Goal: Task Accomplishment & Management: Manage account settings

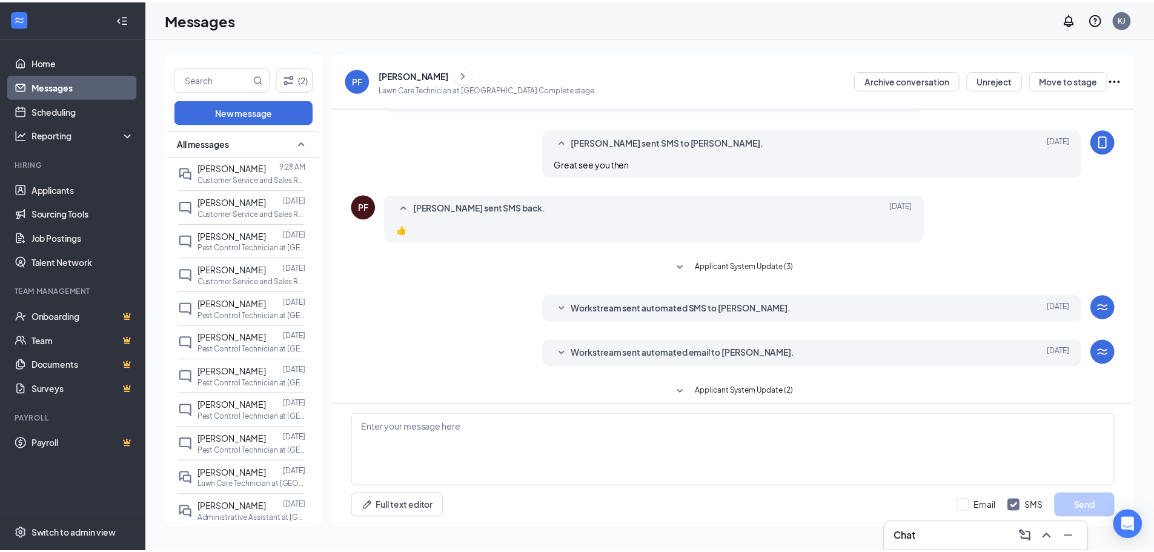
scroll to position [99, 0]
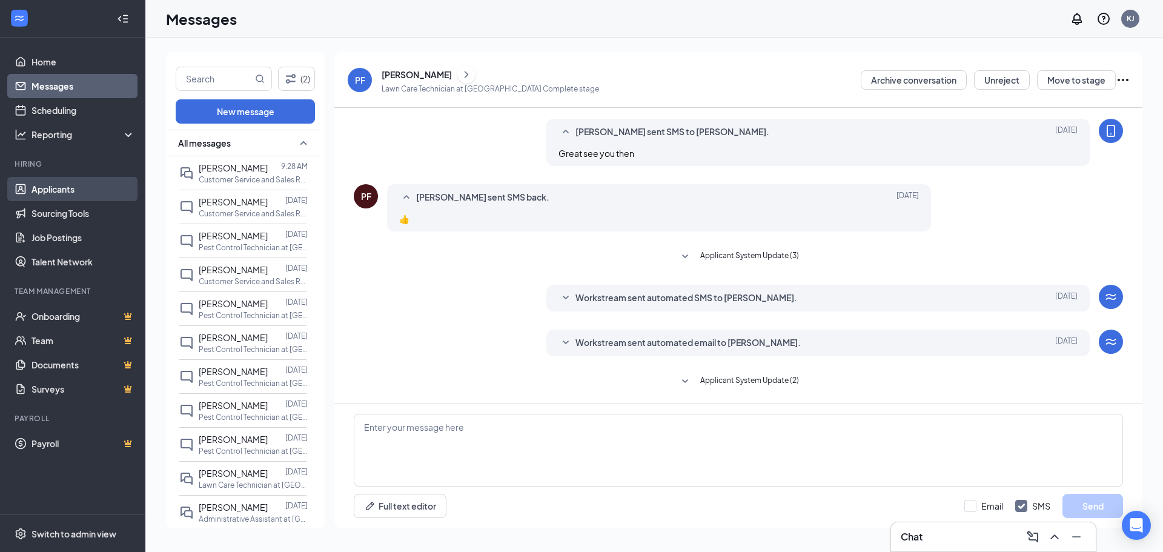
click at [87, 194] on link "Applicants" at bounding box center [83, 189] width 104 height 24
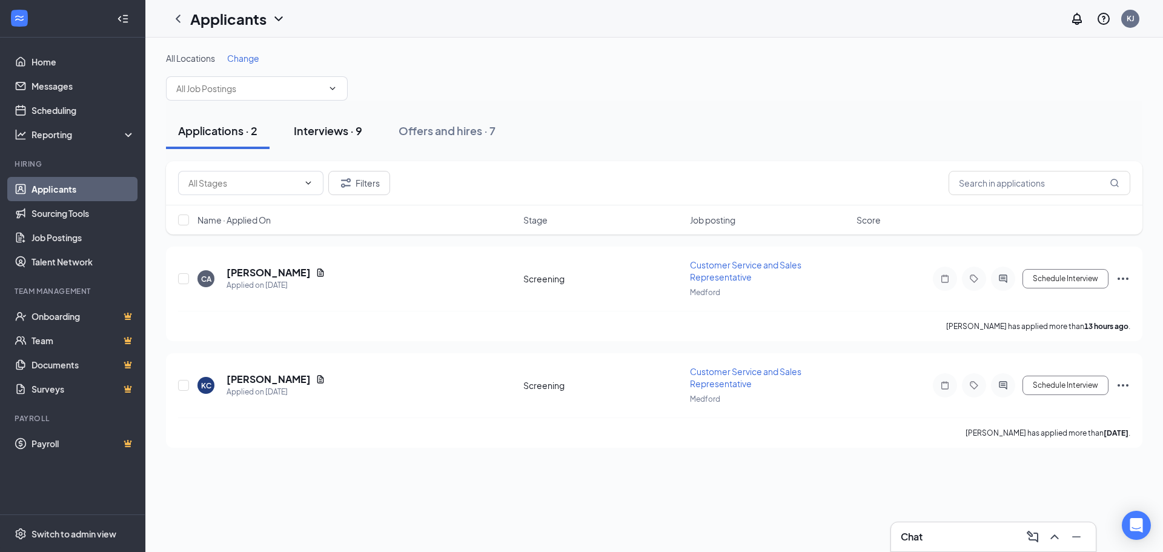
click at [369, 136] on button "Interviews · 9" at bounding box center [328, 131] width 93 height 36
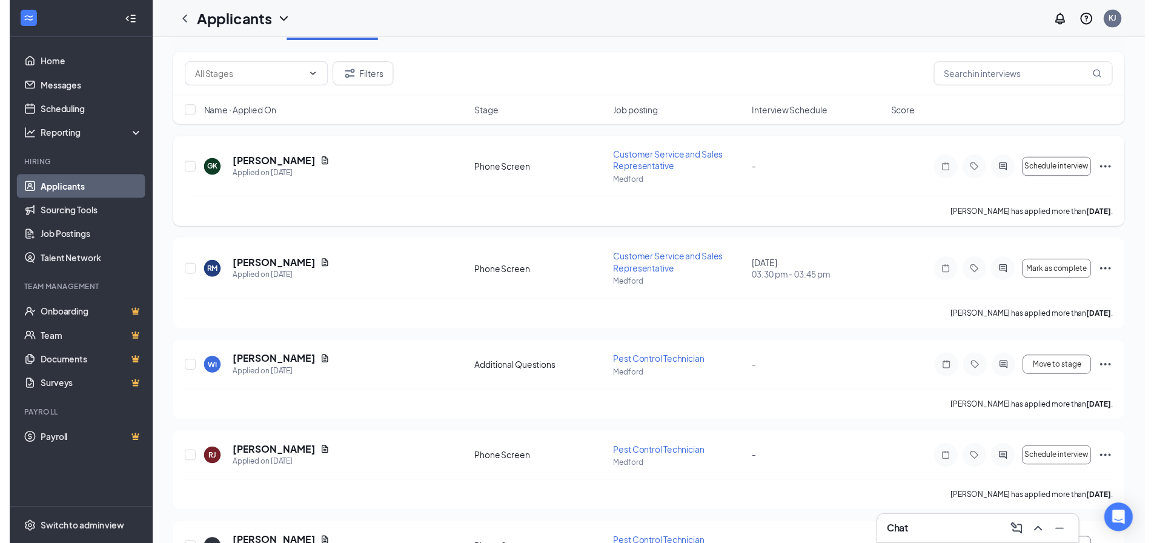
scroll to position [182, 0]
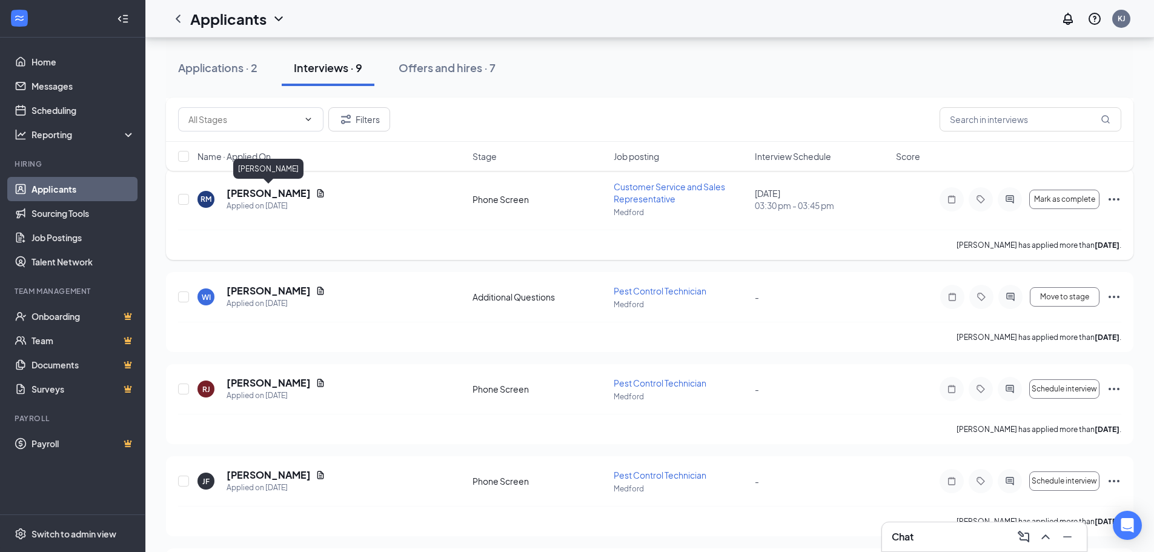
click at [235, 190] on h5 "[PERSON_NAME]" at bounding box center [269, 193] width 84 height 13
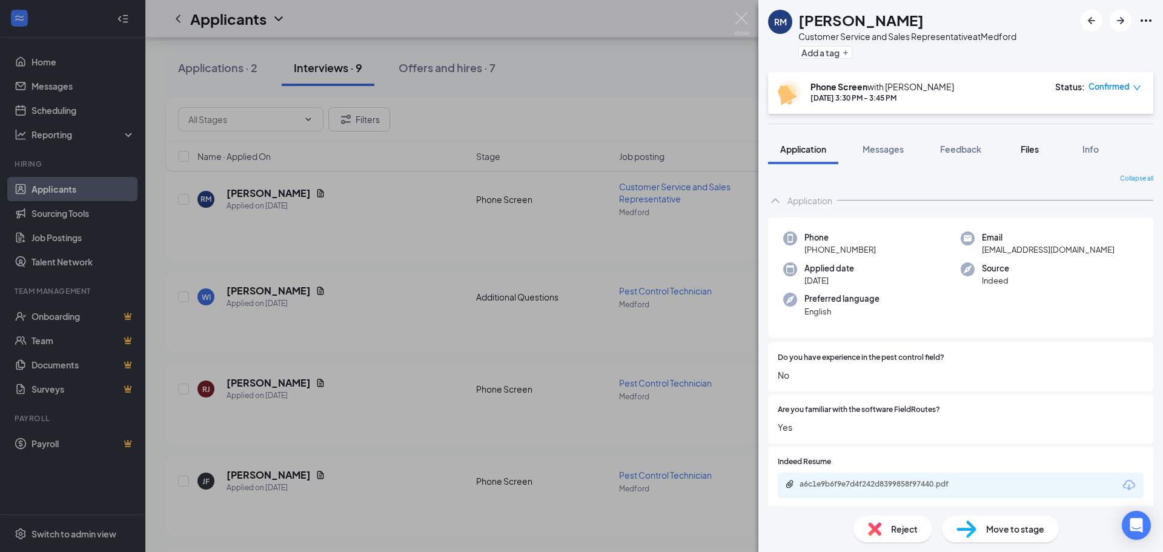
click at [1027, 152] on span "Files" at bounding box center [1030, 149] width 18 height 11
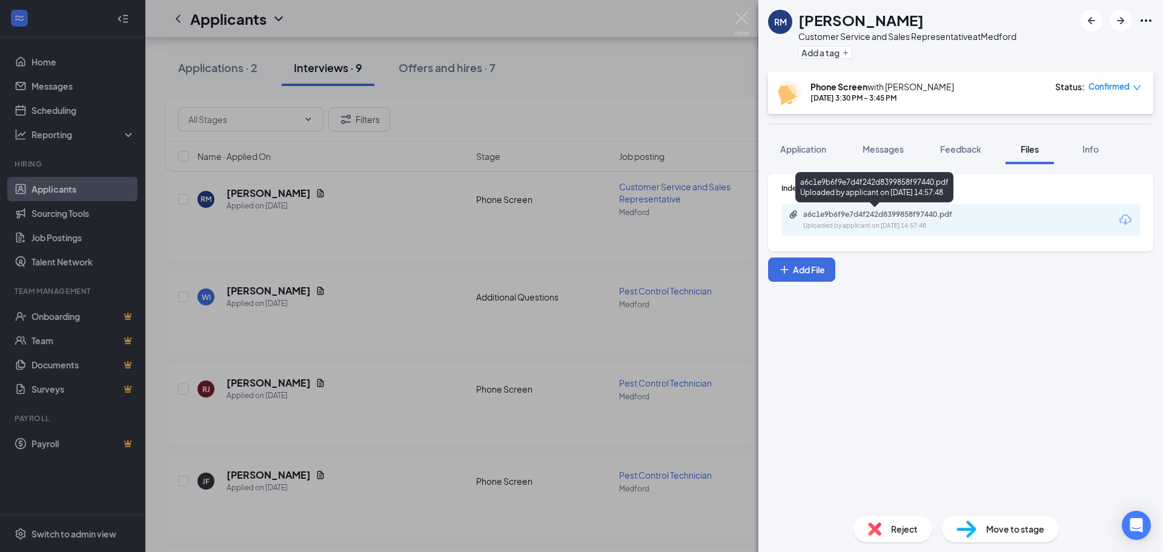
click at [921, 212] on div "a6c1e9b6f9e7d4f242d8399858f97440.pdf" at bounding box center [888, 215] width 170 height 10
click at [738, 18] on img at bounding box center [741, 24] width 15 height 24
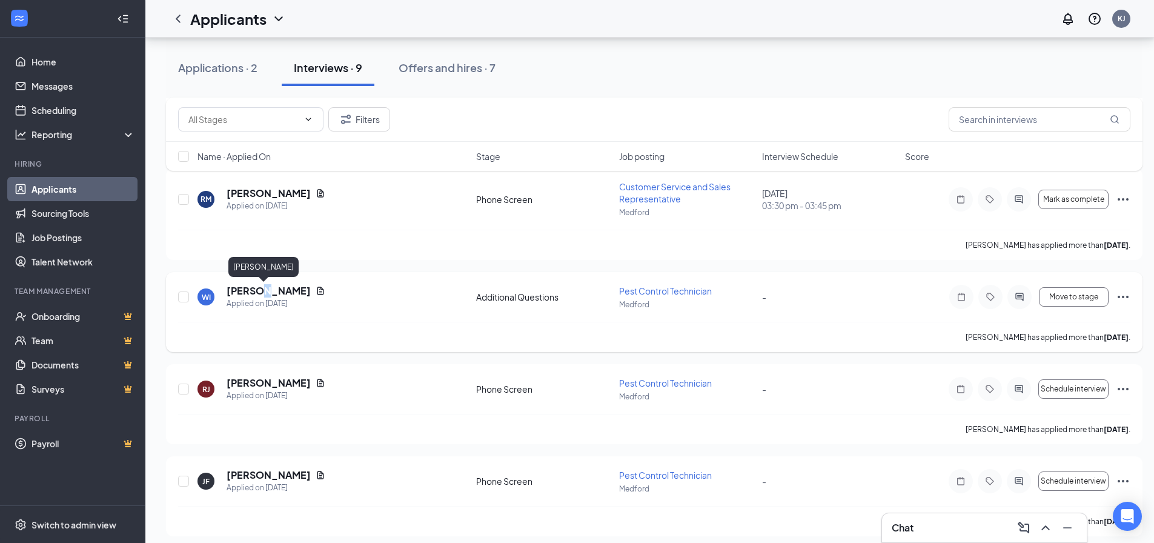
click at [256, 294] on h5 "[PERSON_NAME]" at bounding box center [269, 290] width 84 height 13
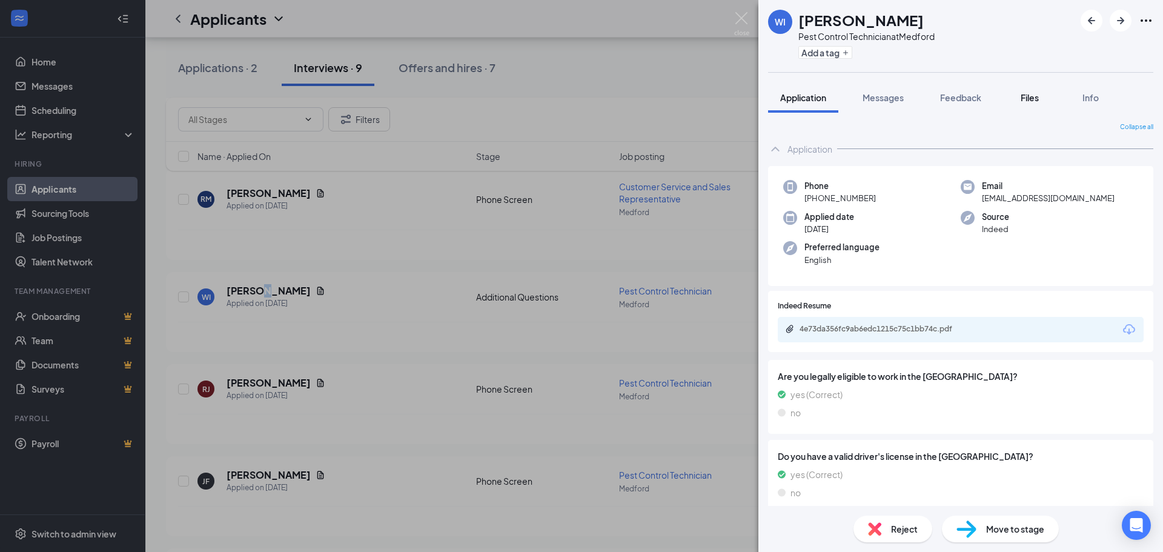
click at [1034, 98] on span "Files" at bounding box center [1030, 97] width 18 height 11
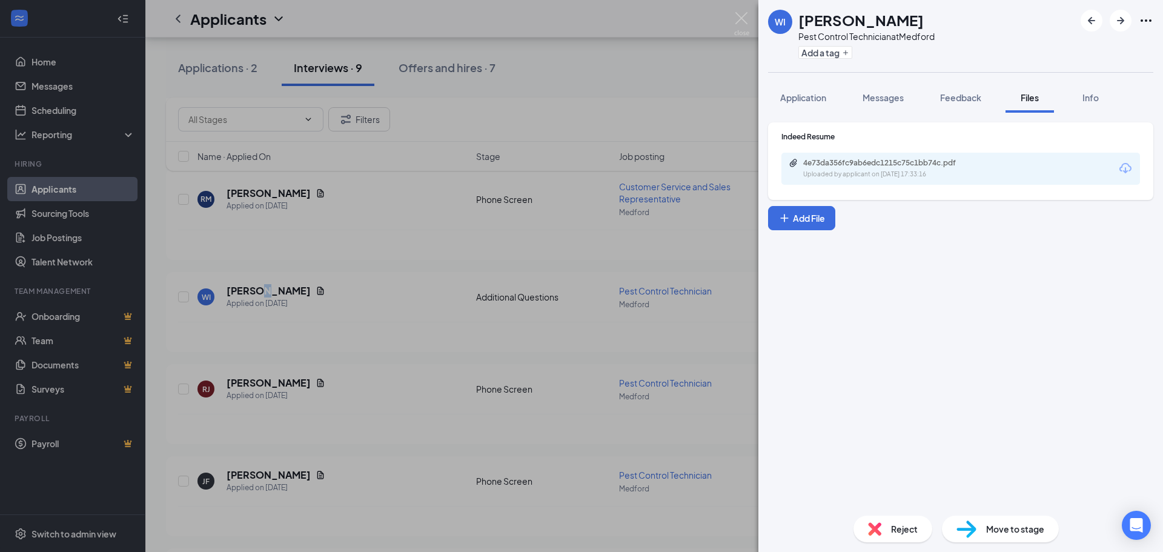
click at [743, 13] on img at bounding box center [741, 24] width 15 height 24
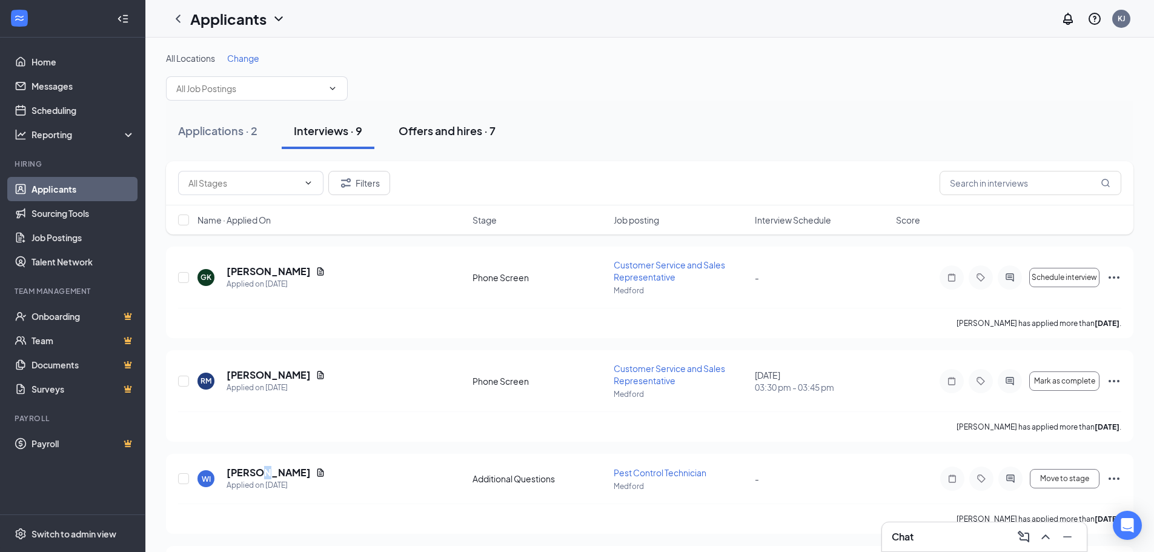
click at [504, 138] on button "Offers and hires · 7" at bounding box center [446, 131] width 121 height 36
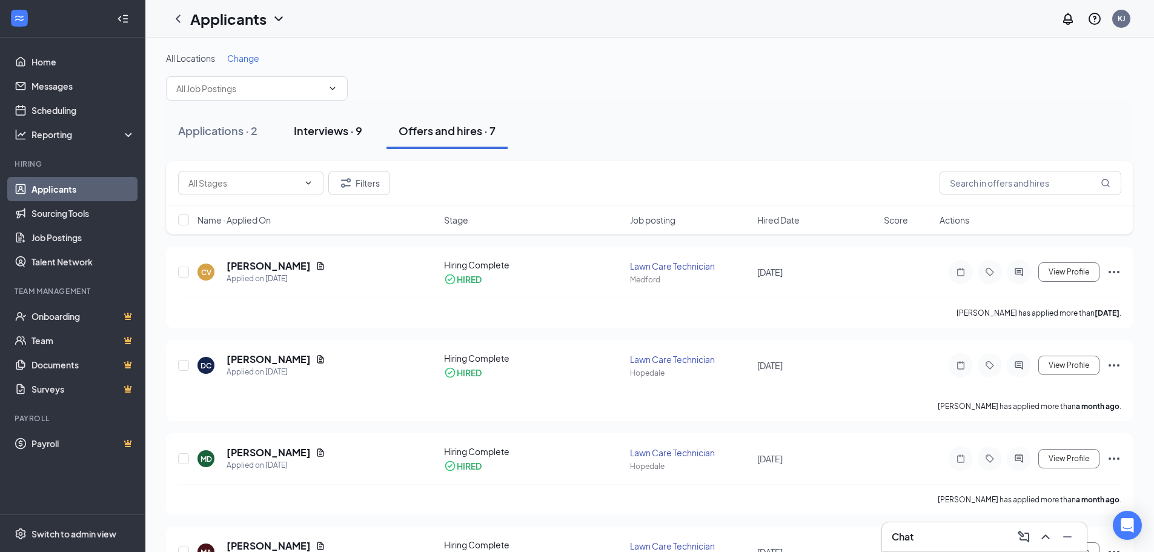
click at [366, 141] on button "Interviews · 9" at bounding box center [328, 131] width 93 height 36
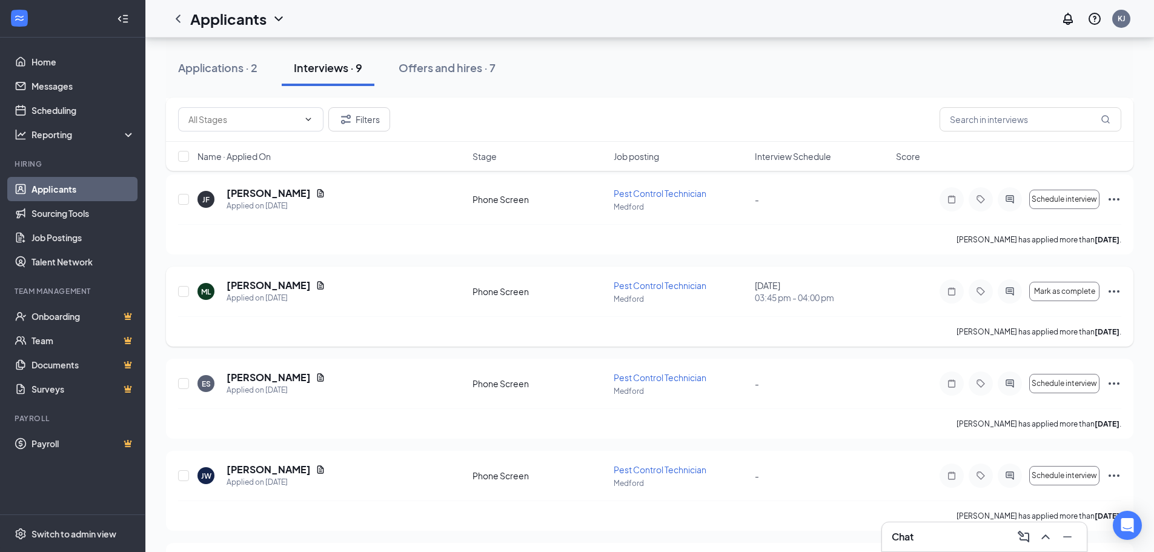
scroll to position [549, 0]
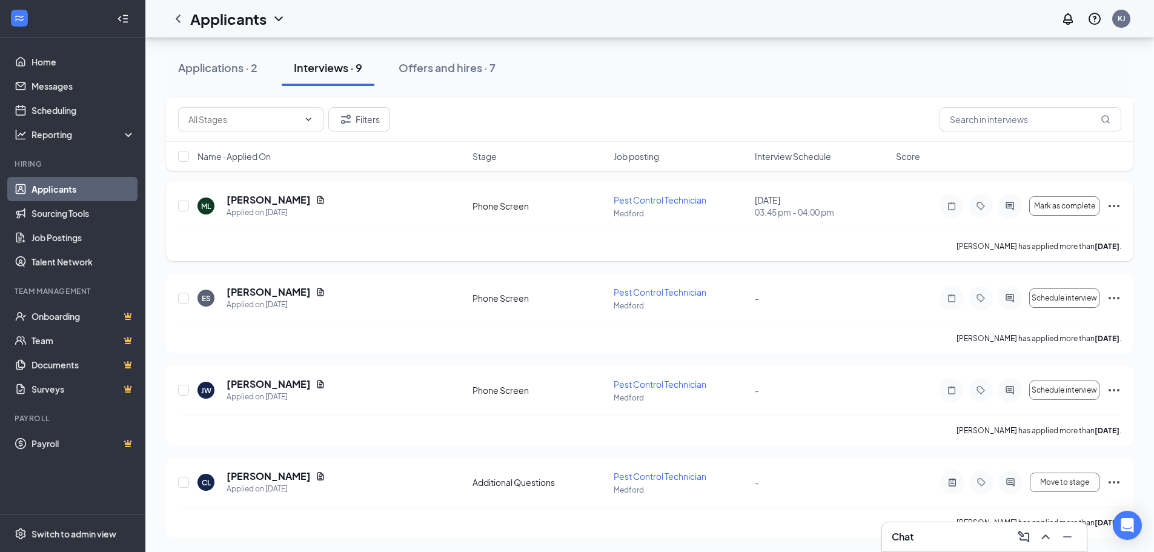
click at [422, 412] on div "[PERSON_NAME] Applied on [DATE] Phone Screen Pest Control Technician Medford - …" at bounding box center [649, 396] width 943 height 38
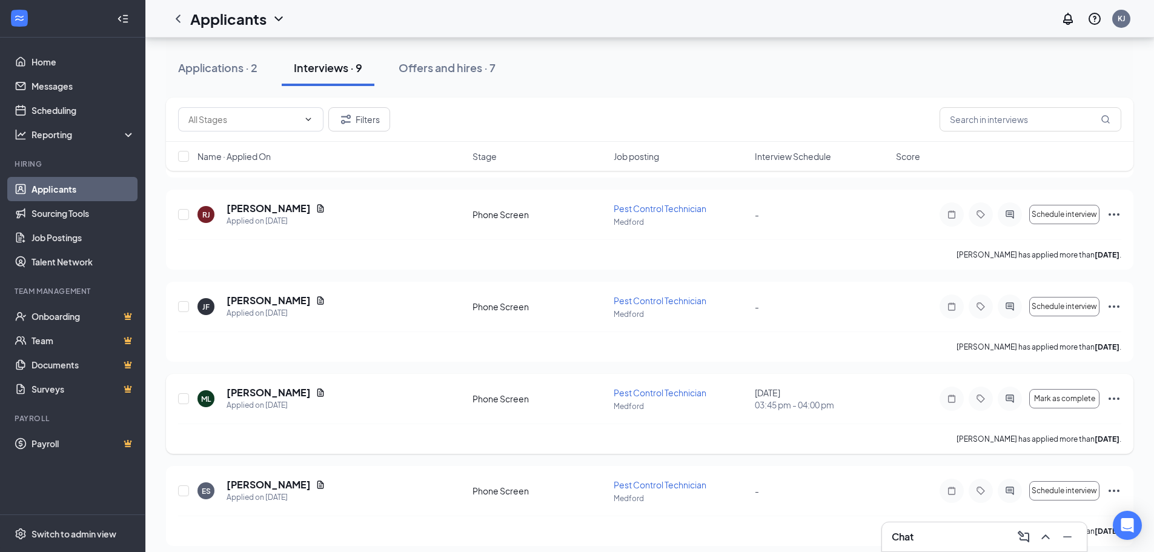
scroll to position [356, 0]
drag, startPoint x: 231, startPoint y: 81, endPoint x: 454, endPoint y: 98, distance: 222.9
click at [454, 98] on div "All Locations Change Applications · 2 Interviews · 9 Offers and hires · 7 Filte…" at bounding box center [649, 214] width 967 height 1034
click at [459, 82] on button "Offers and hires · 7" at bounding box center [446, 68] width 121 height 36
